Goal: Transaction & Acquisition: Purchase product/service

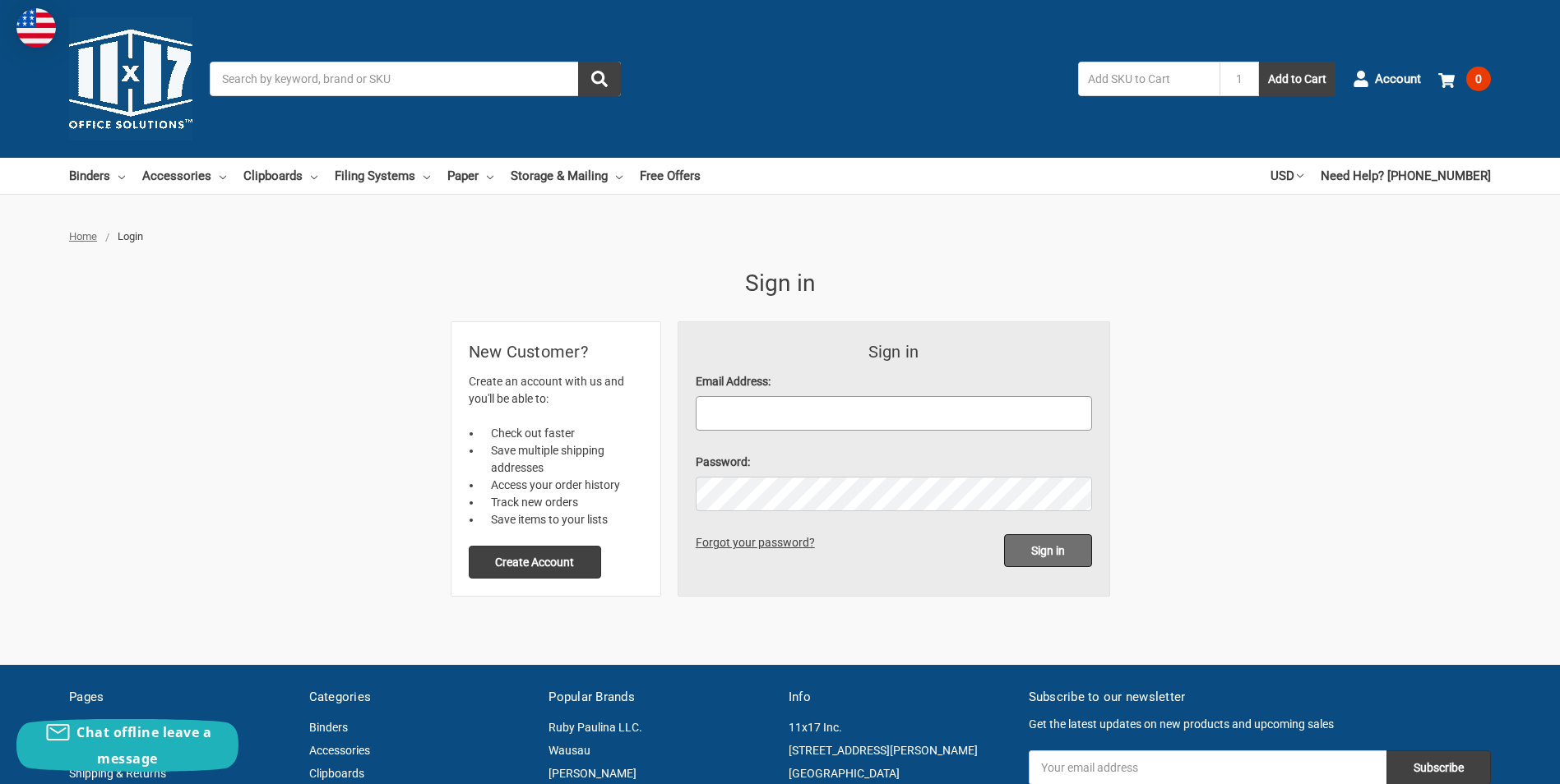
type input "[PERSON_NAME][EMAIL_ADDRESS][PERSON_NAME][DOMAIN_NAME]"
click at [1047, 546] on input "Sign in" at bounding box center [1047, 550] width 88 height 33
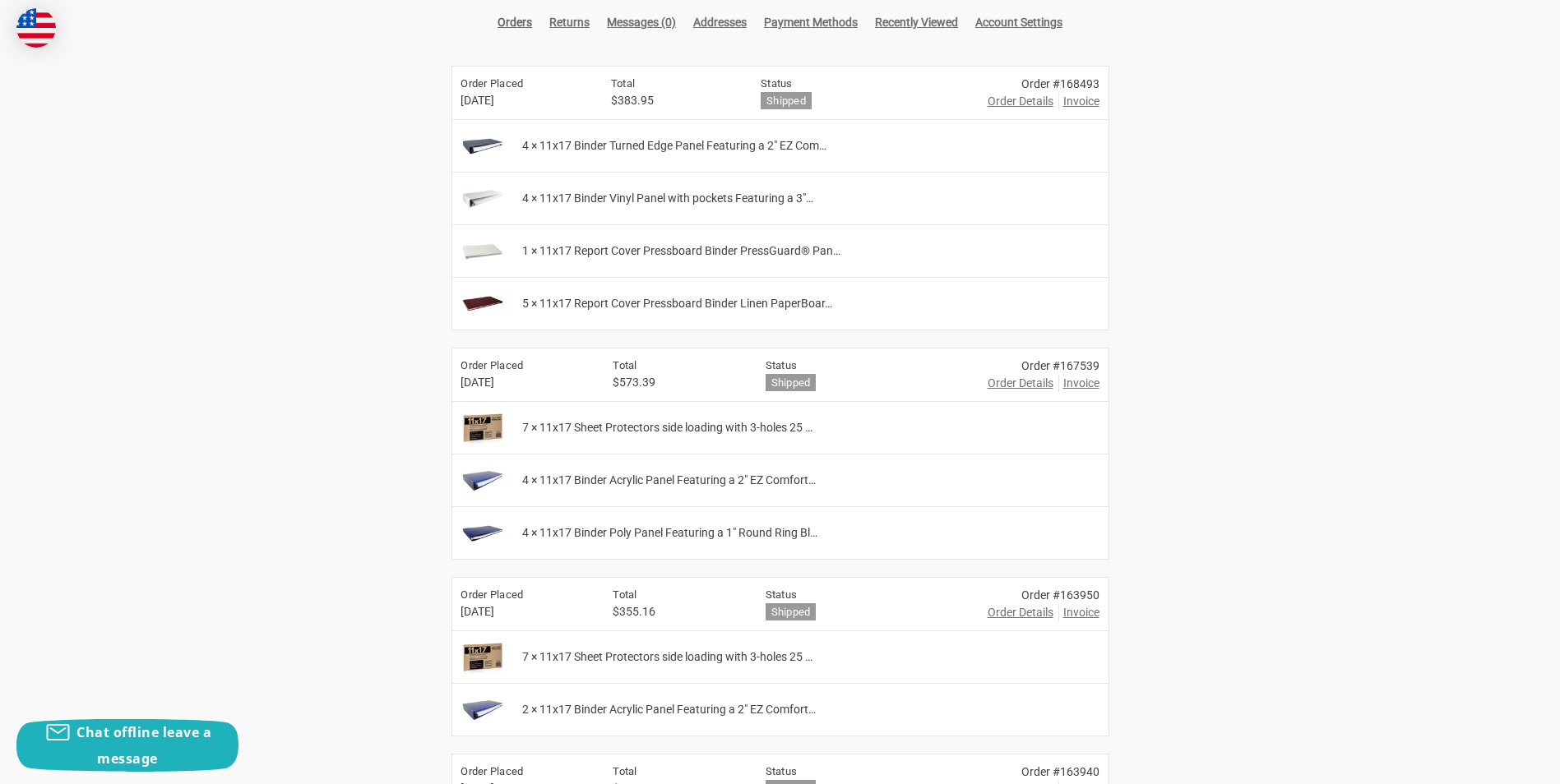
scroll to position [328, 0]
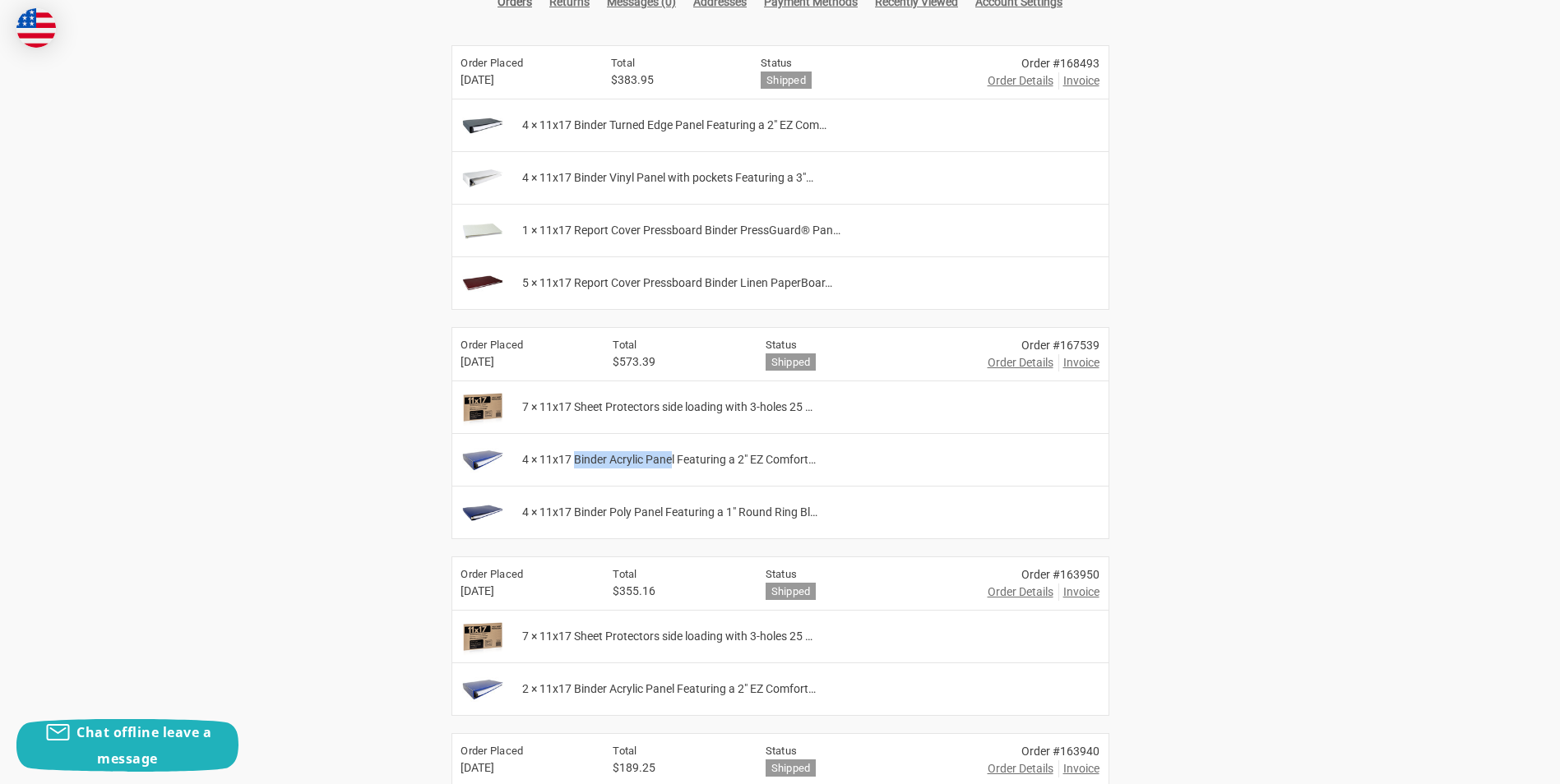
drag, startPoint x: 576, startPoint y: 459, endPoint x: 675, endPoint y: 459, distance: 99.0
click at [675, 459] on span "4 × 11x17 Binder Acrylic Panel Featuring a 2" EZ Comfort…" at bounding box center [668, 460] width 293 height 17
copy span "Binder Acrylic Pane"
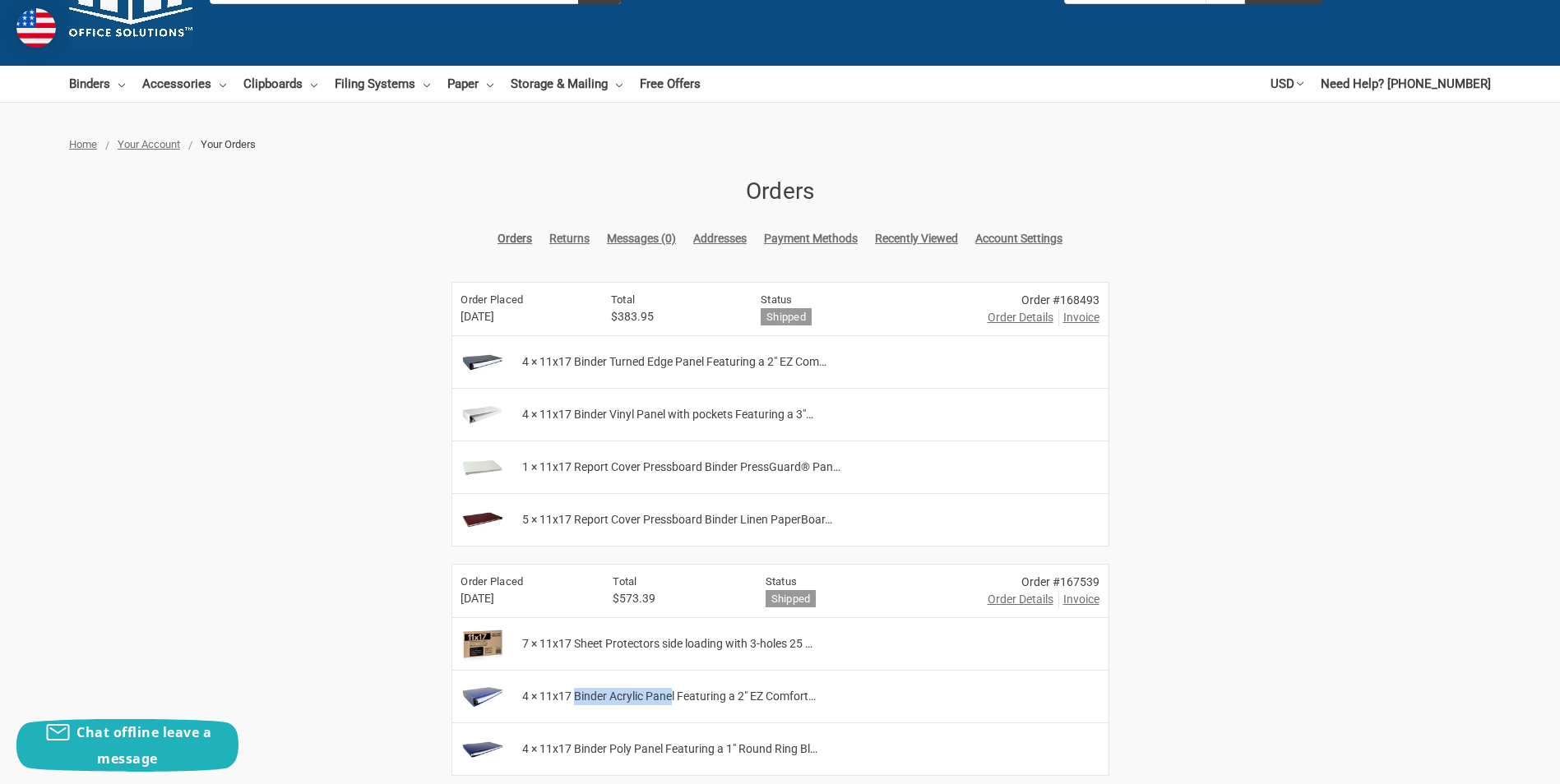
scroll to position [0, 0]
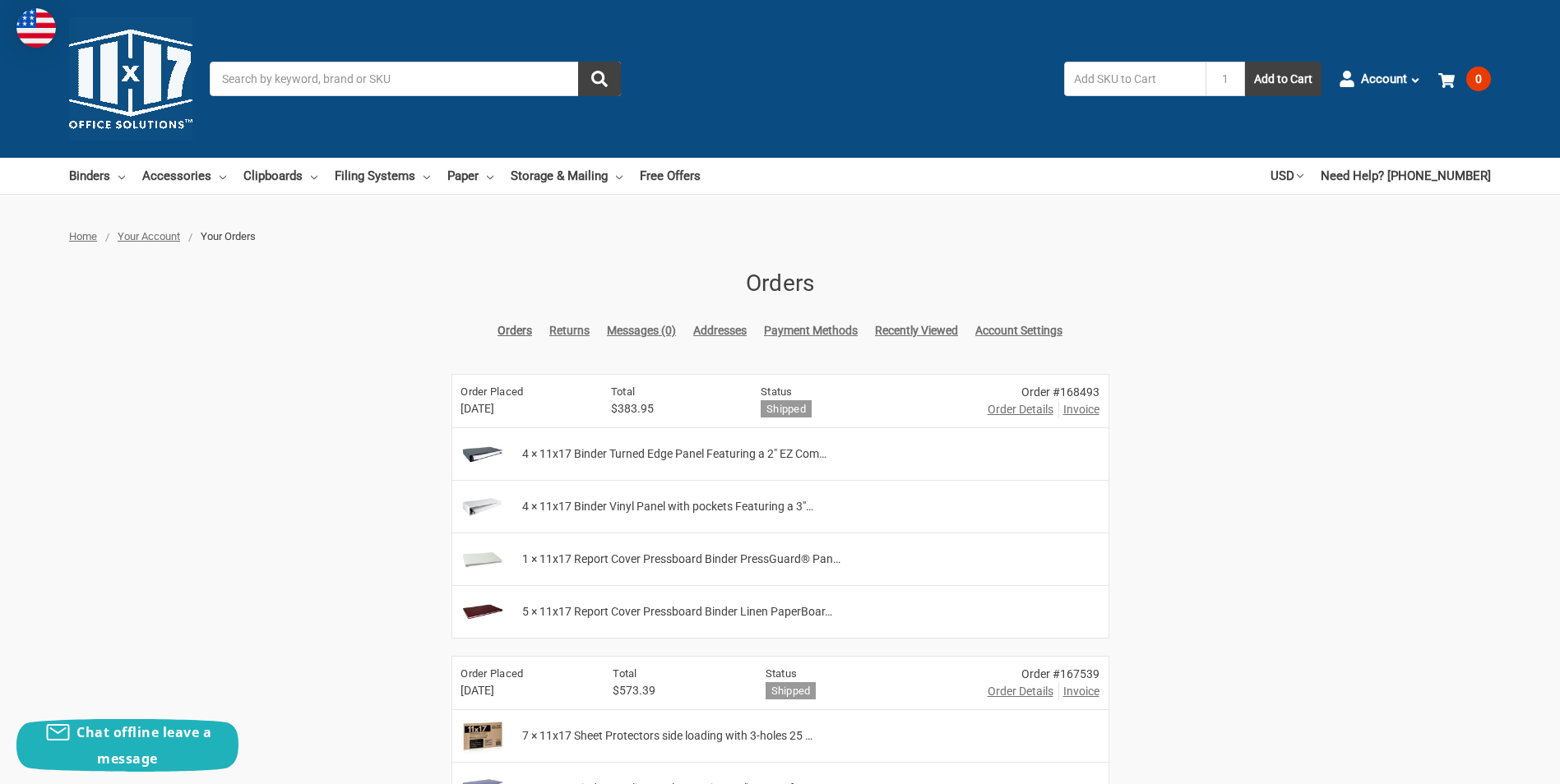
click at [316, 84] on input "Search" at bounding box center [415, 79] width 411 height 34
paste input "Binder Acrylic Pane"
type input "Binder Acrylic Pane"
click at [578, 62] on button "submit" at bounding box center [599, 79] width 43 height 34
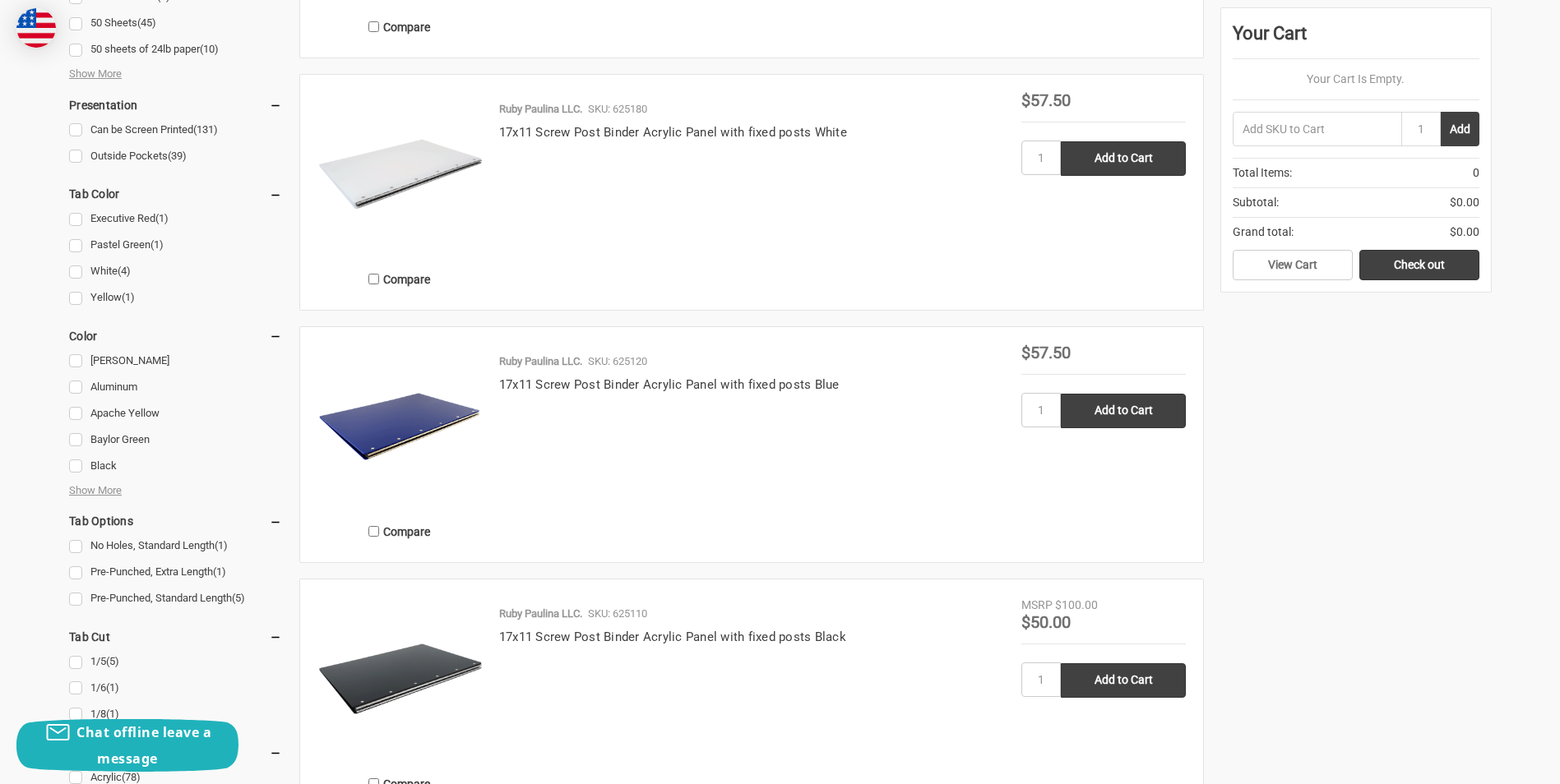
scroll to position [822, 0]
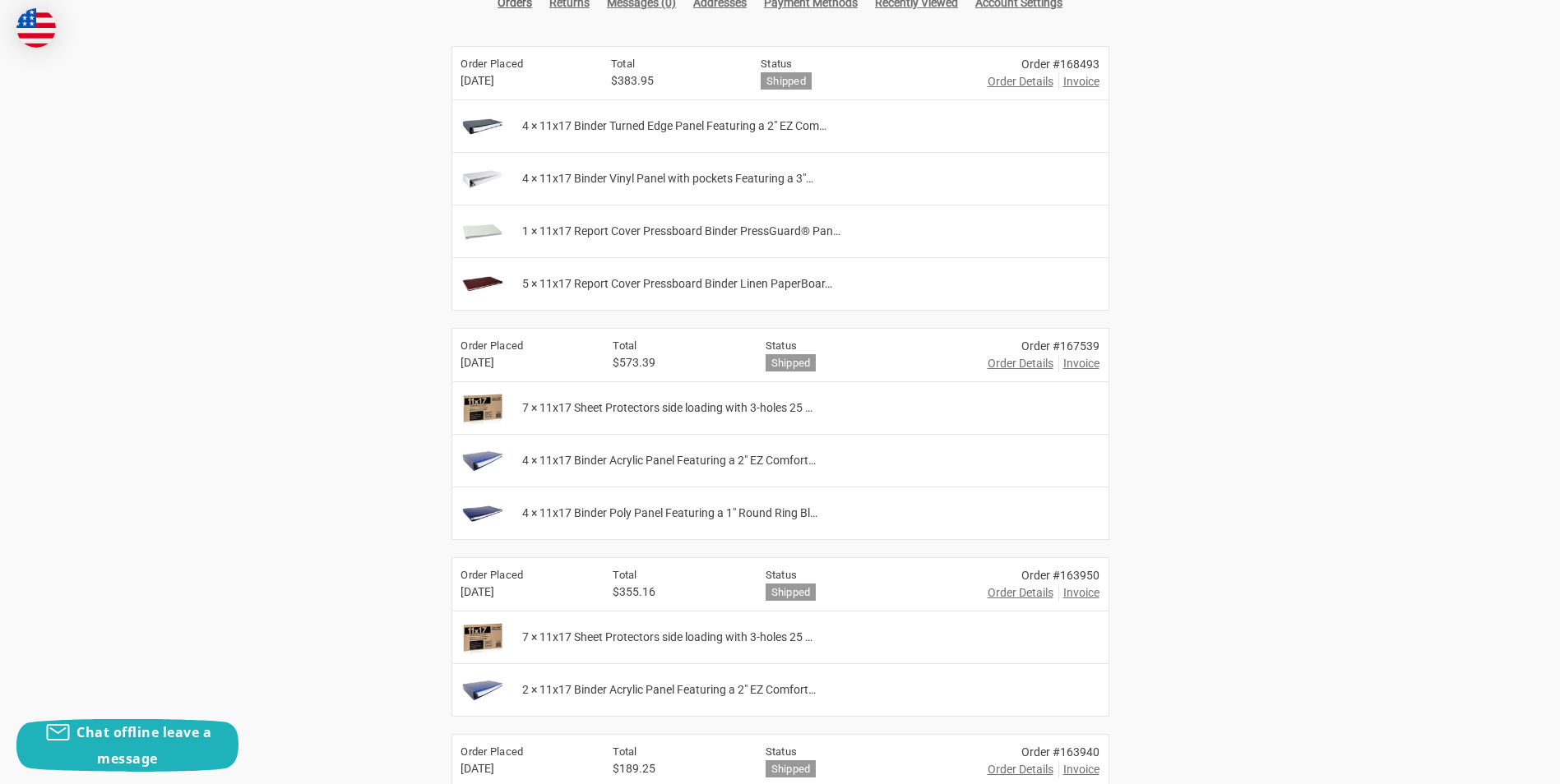
scroll to position [328, 0]
drag, startPoint x: 814, startPoint y: 457, endPoint x: 550, endPoint y: 458, distance: 264.0
click at [544, 458] on span "4 × 11x17 Binder Acrylic Panel Featuring a 2" EZ Comfort…" at bounding box center [668, 460] width 293 height 17
copy span "11x17 Binder Acrylic Panel Featuring a 2" EZ Comfort"
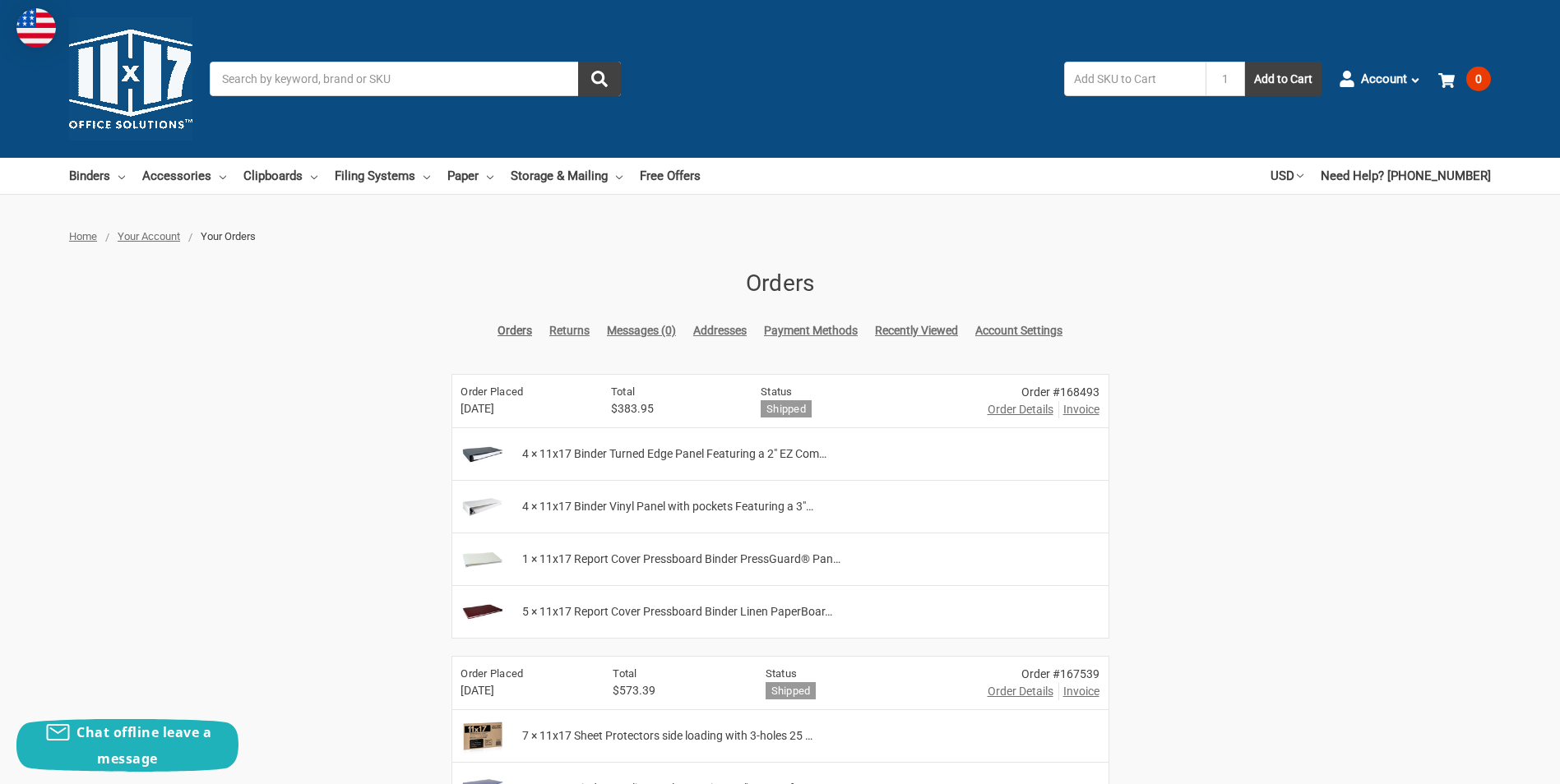
click at [477, 87] on input "Search" at bounding box center [415, 79] width 411 height 34
paste input "11x17 Binder Acrylic Panel Featuring a 2" EZ Comfort"
type input "11x17 Binder Acrylic Panel Featuring a 2" EZ Comfort"
click at [578, 62] on button "submit" at bounding box center [599, 79] width 43 height 34
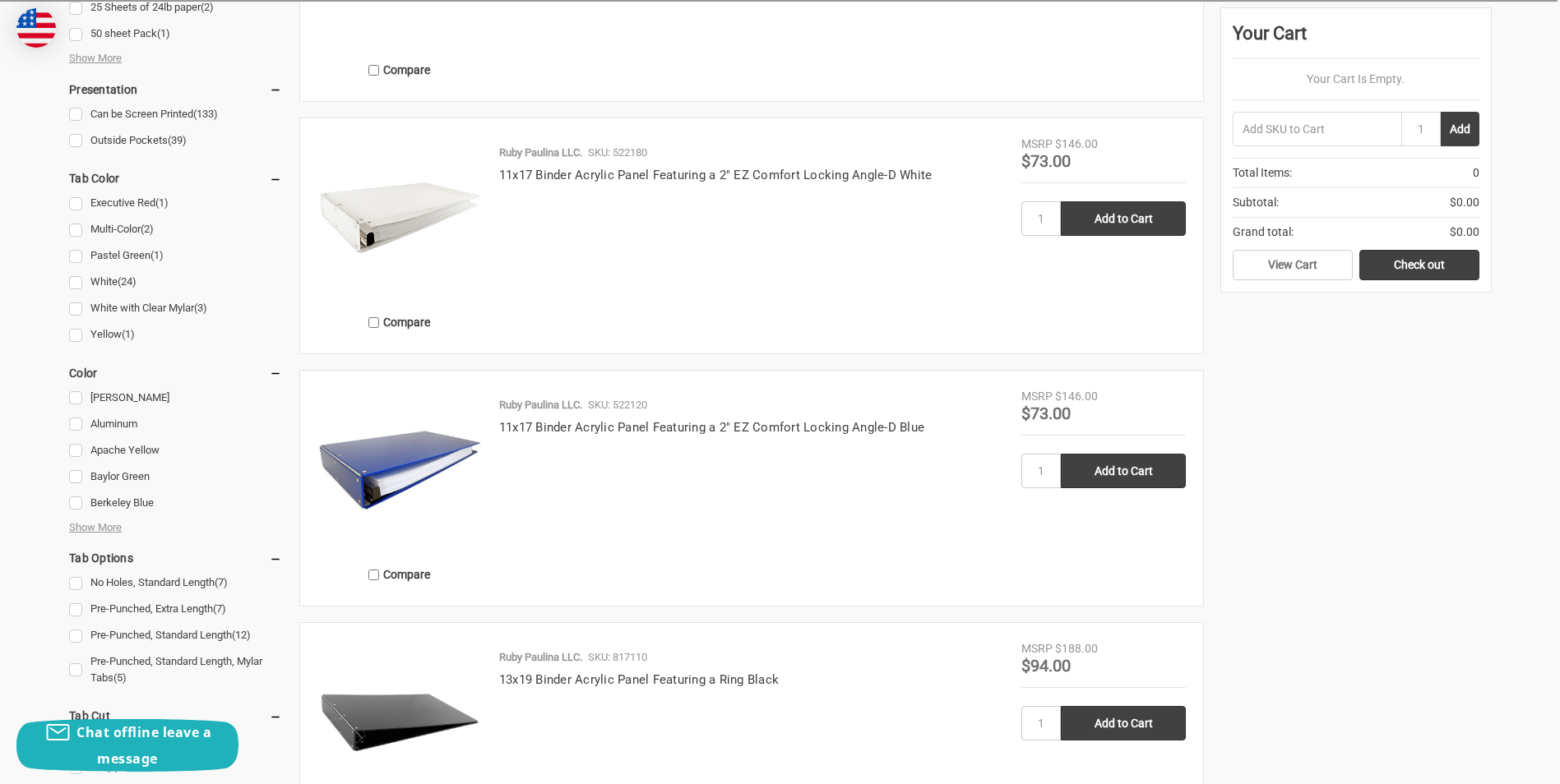
scroll to position [1479, 0]
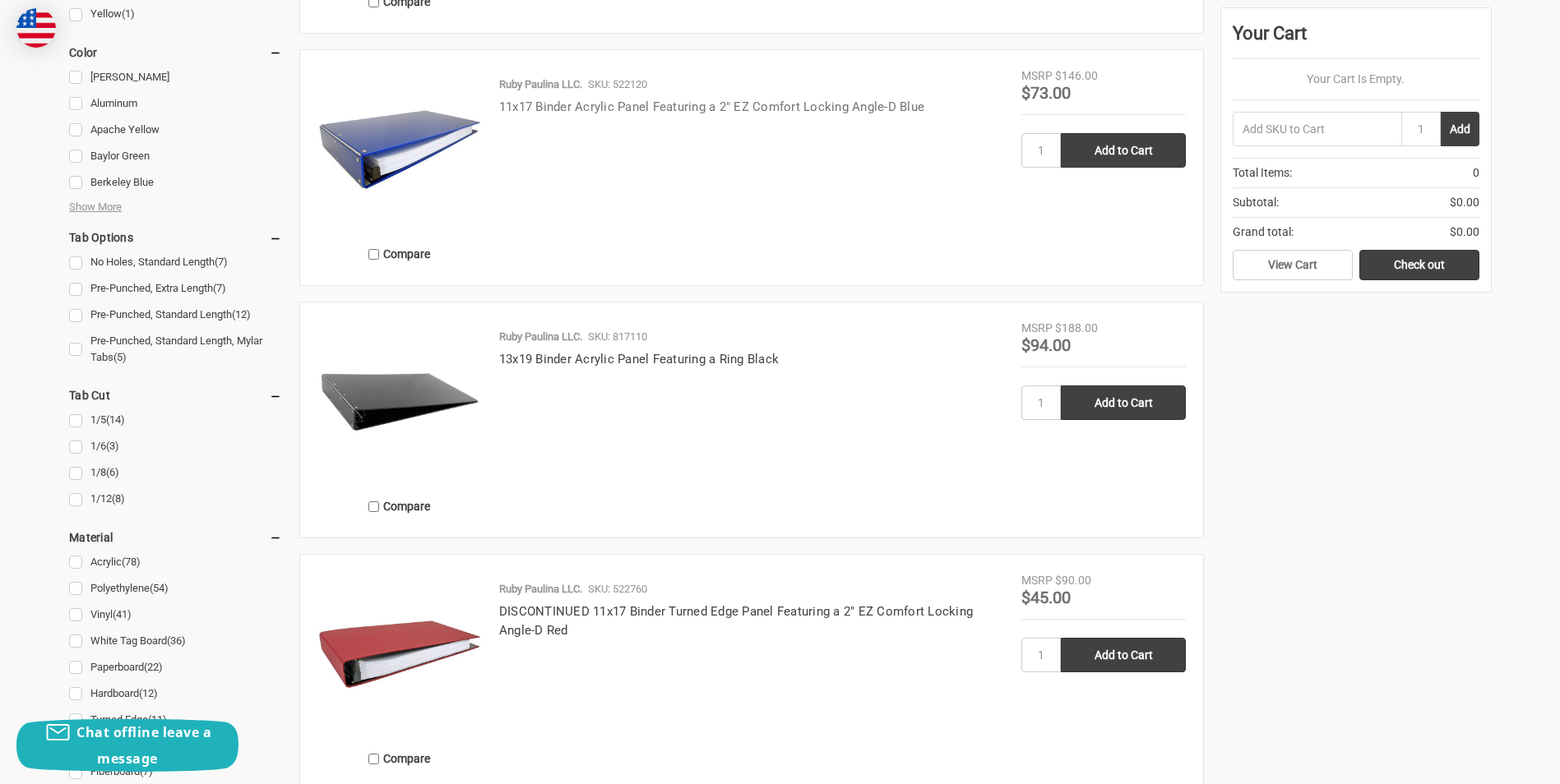
click at [670, 104] on link "11x17 Binder Acrylic Panel Featuring a 2" EZ Comfort Locking Angle-D Blue" at bounding box center [711, 107] width 425 height 15
